Goal: Information Seeking & Learning: Find specific page/section

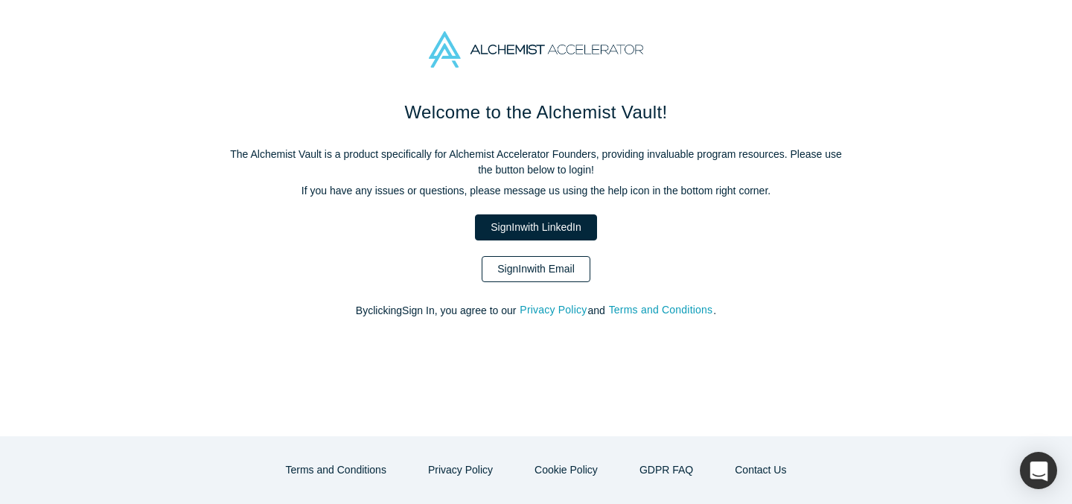
click at [563, 279] on link "Sign In with Email" at bounding box center [536, 269] width 109 height 26
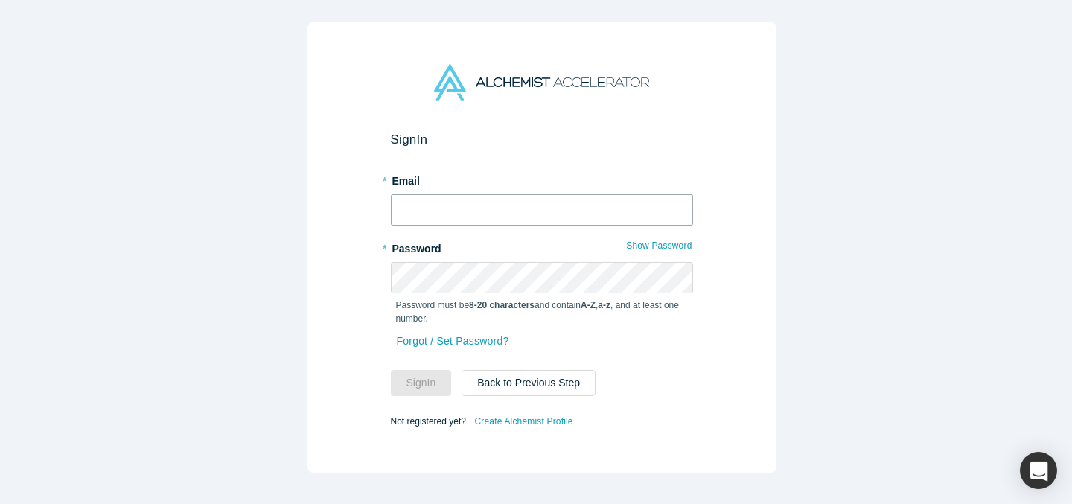
type input "[EMAIL_ADDRESS][DOMAIN_NAME]"
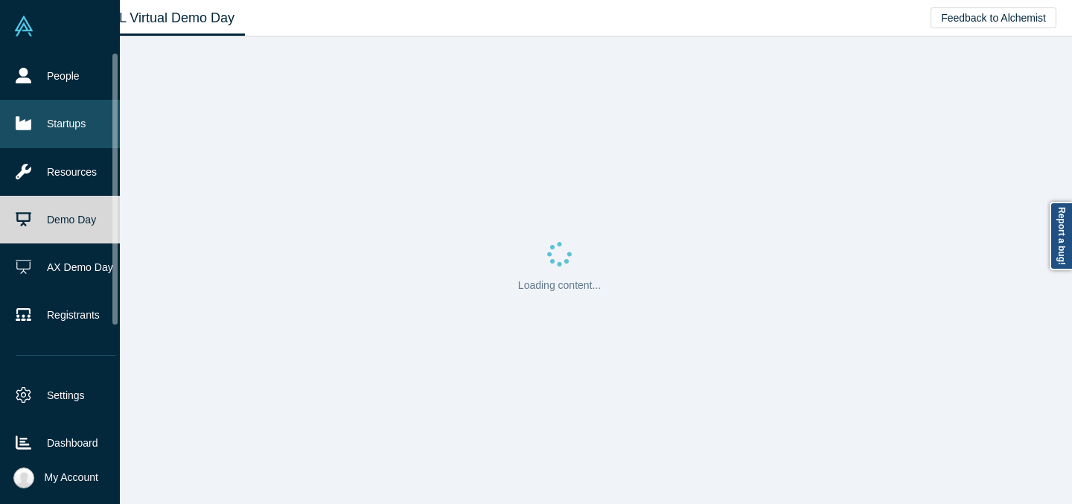
click at [63, 125] on link "Startups" at bounding box center [65, 124] width 131 height 48
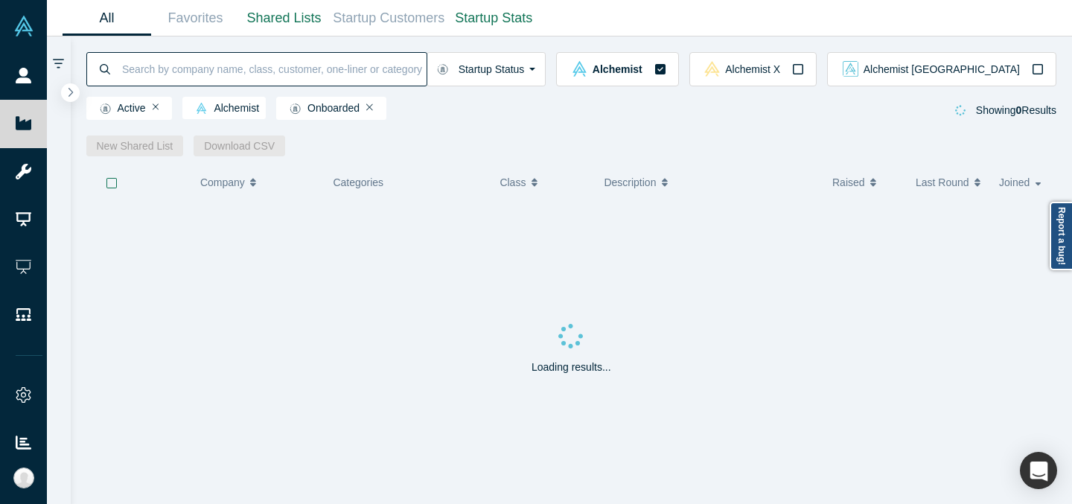
click at [363, 77] on input at bounding box center [274, 68] width 306 height 35
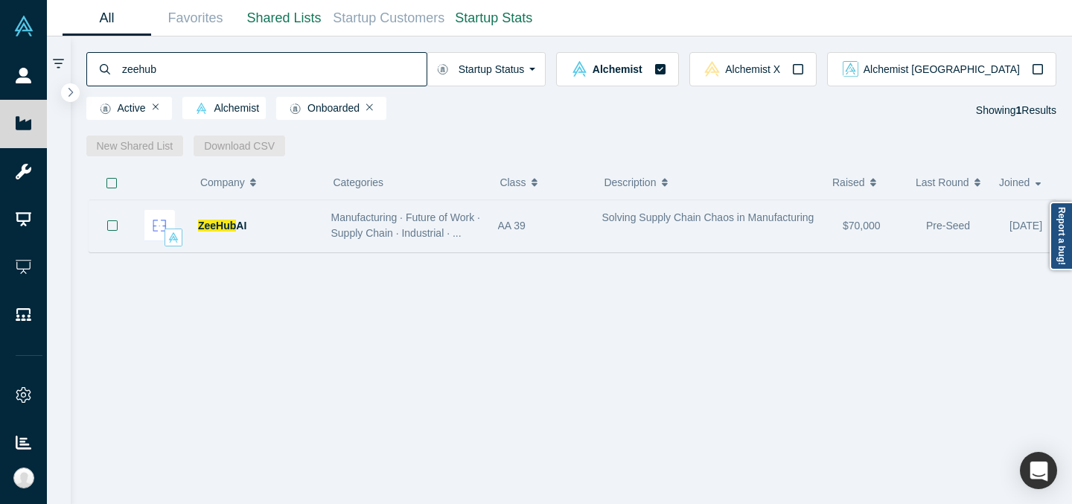
type input "zeehub"
click at [396, 228] on span "Manufacturing · Future of Work · Supply Chain · Industrial · ..." at bounding box center [406, 225] width 150 height 28
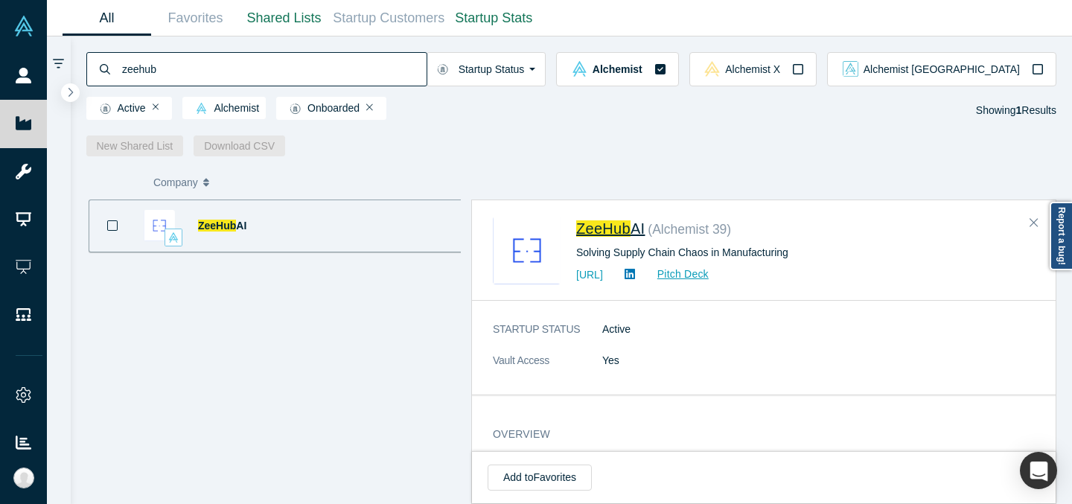
click at [604, 222] on span "ZeeHub" at bounding box center [603, 228] width 54 height 16
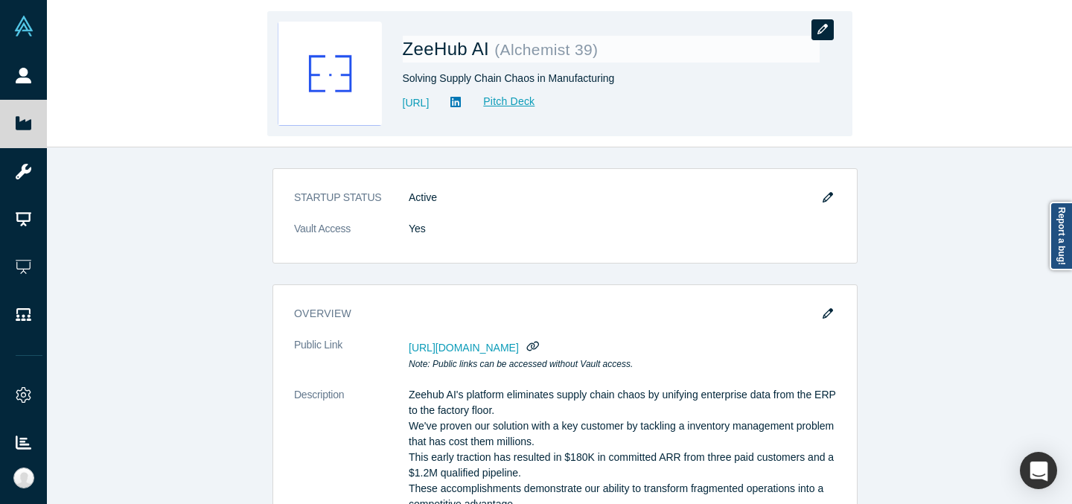
click at [828, 33] on button "button" at bounding box center [822, 29] width 22 height 21
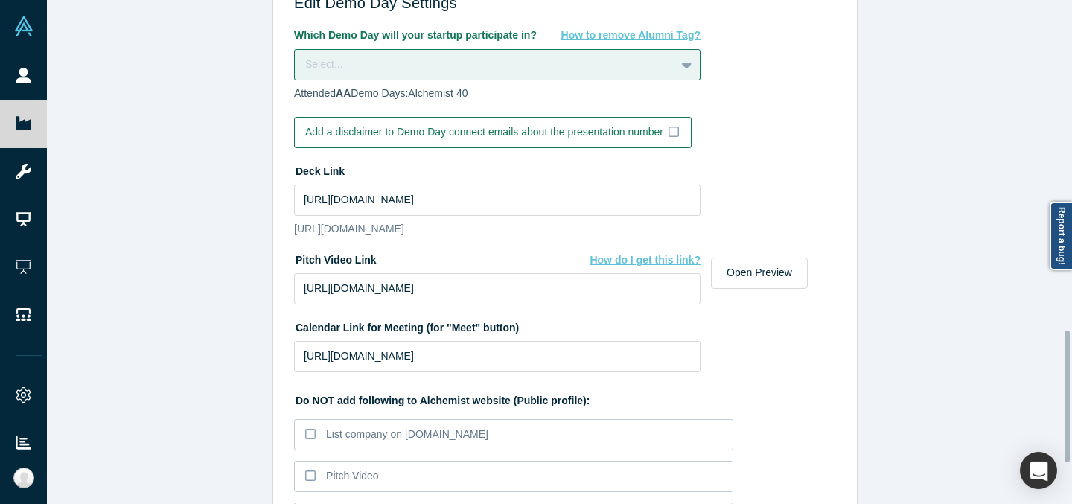
scroll to position [1261, 0]
